Goal: Check status

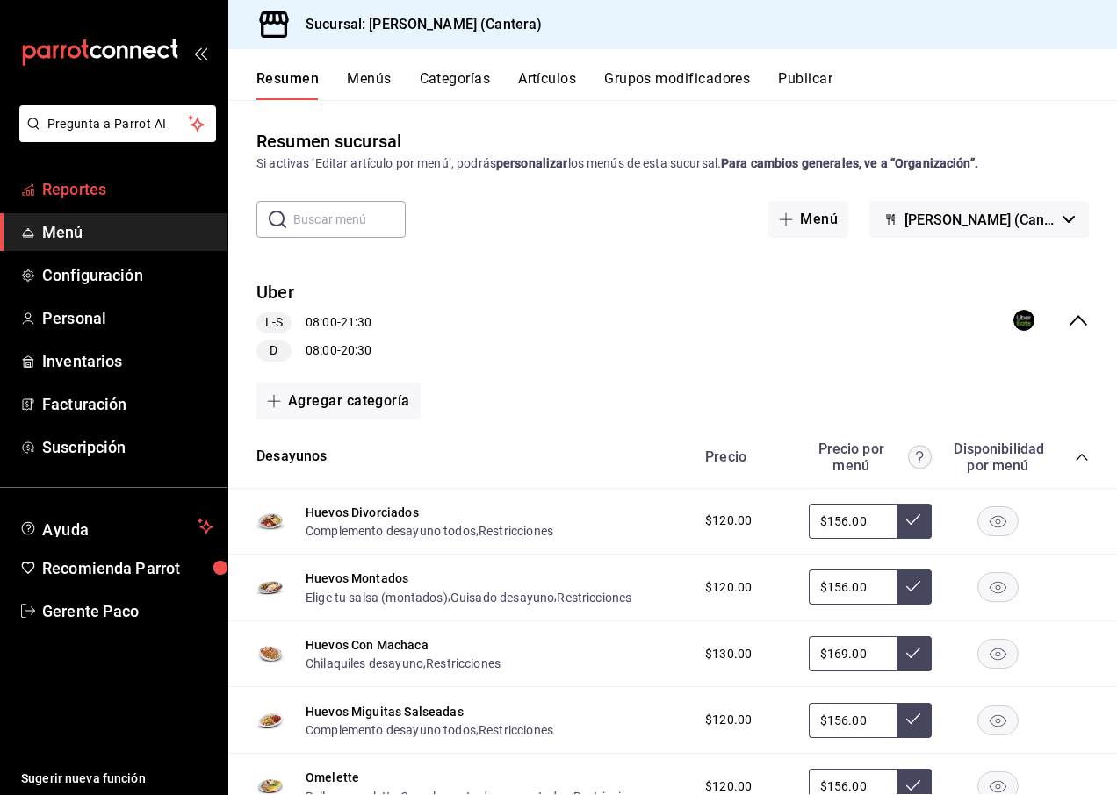
click at [68, 195] on span "Reportes" at bounding box center [127, 189] width 171 height 24
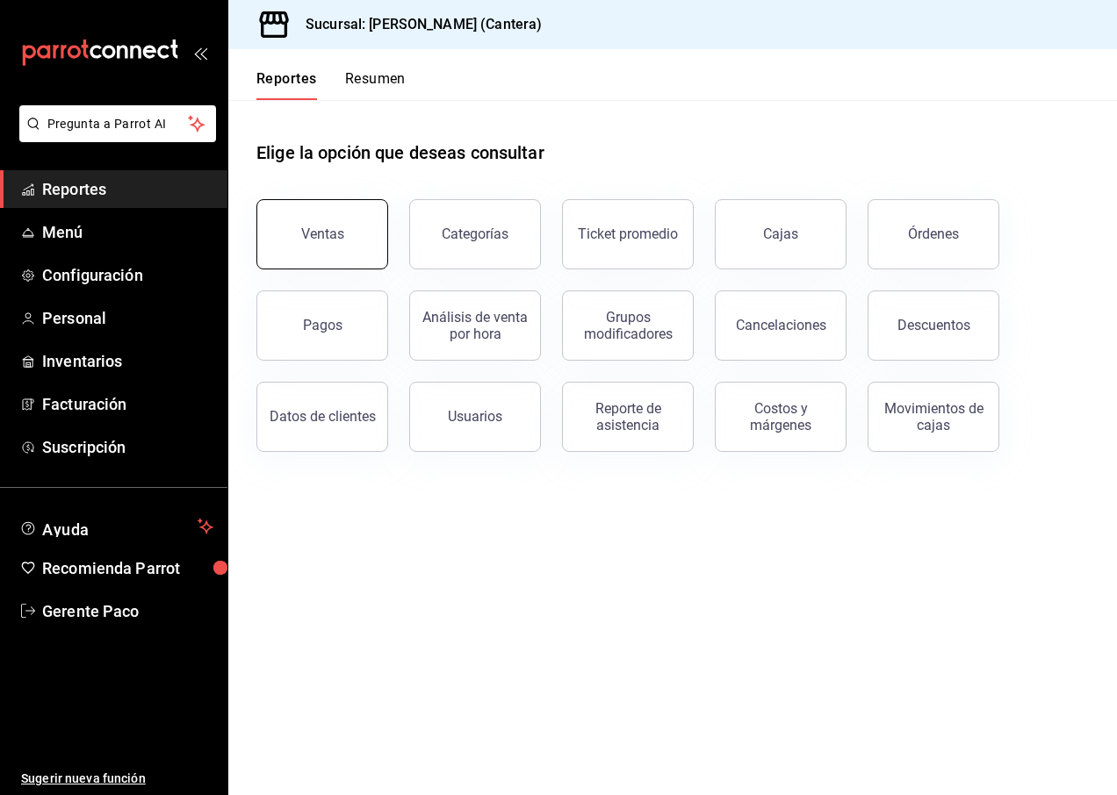
click at [349, 229] on button "Ventas" at bounding box center [322, 234] width 132 height 70
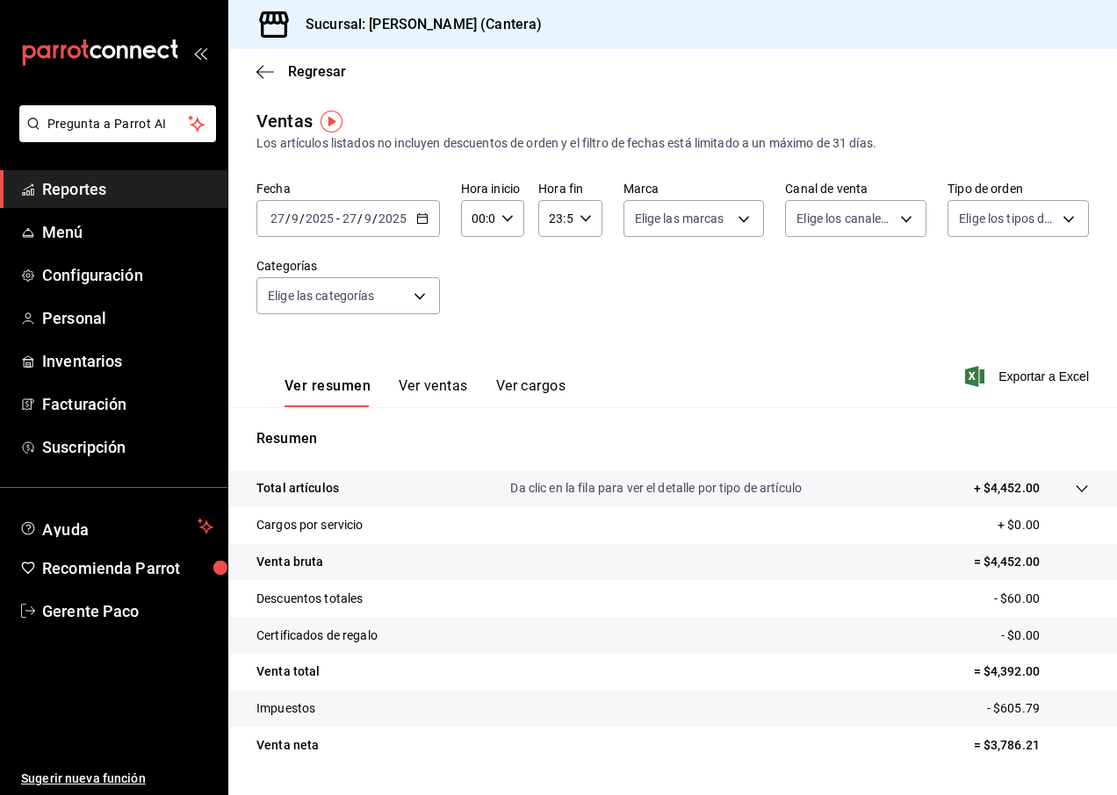
click at [388, 228] on div "[DATE] [DATE] - [DATE] [DATE]" at bounding box center [347, 218] width 183 height 37
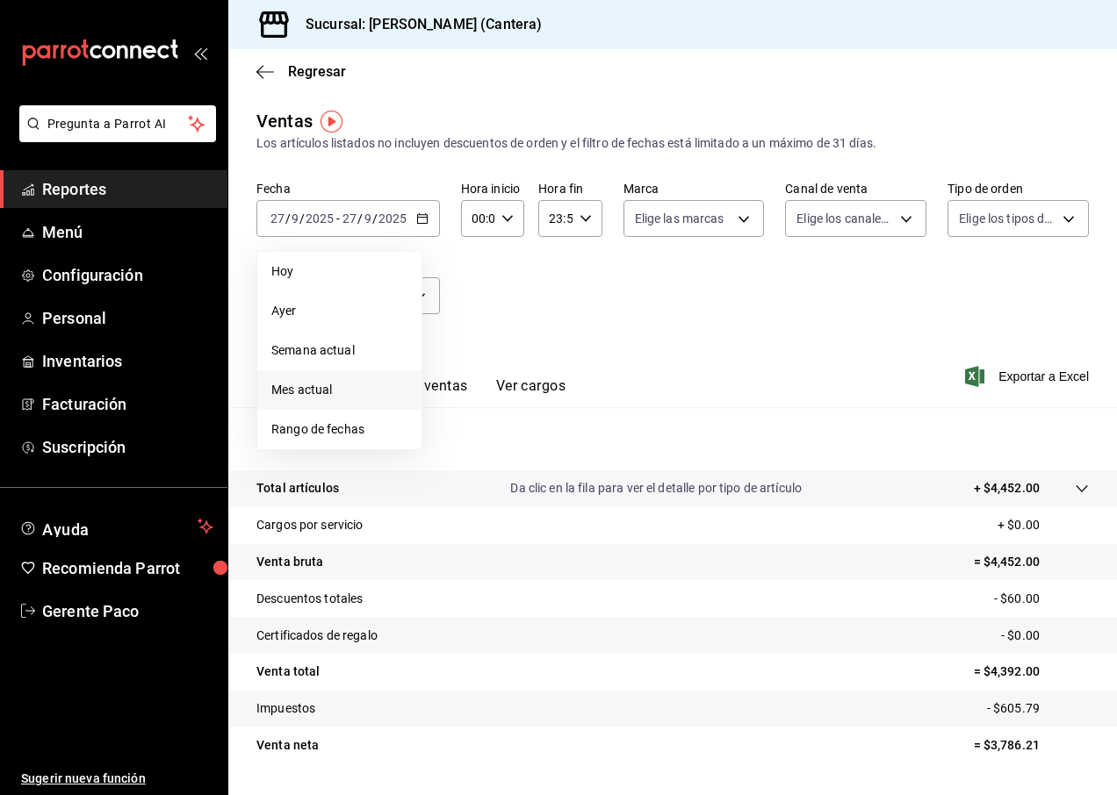
click at [353, 390] on span "Mes actual" at bounding box center [339, 390] width 136 height 18
